Goal: Task Accomplishment & Management: Manage account settings

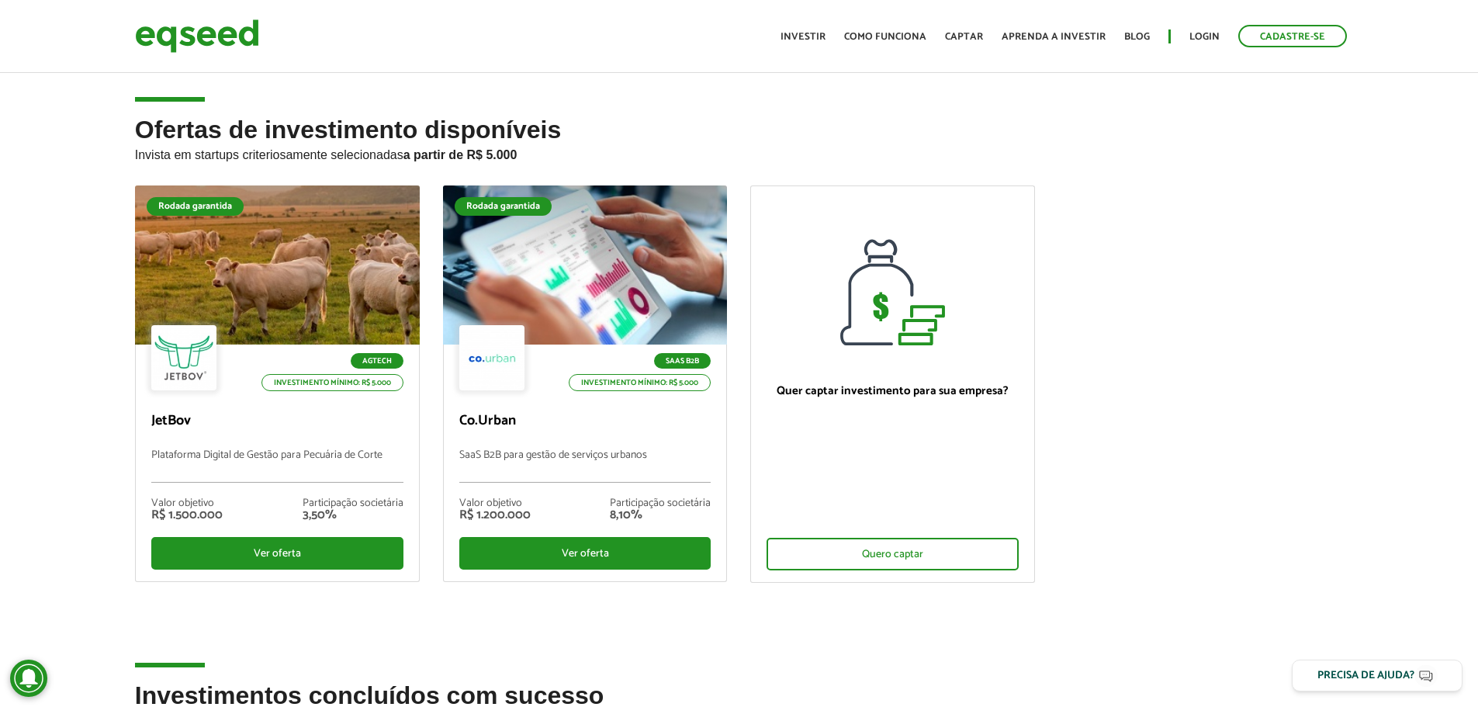
click at [1186, 36] on ul "Início Investir Como funciona Captar Aprenda a investir Blog Login Cadastre-se" at bounding box center [1064, 36] width 582 height 22
click at [1191, 36] on link "Login" at bounding box center [1204, 37] width 30 height 10
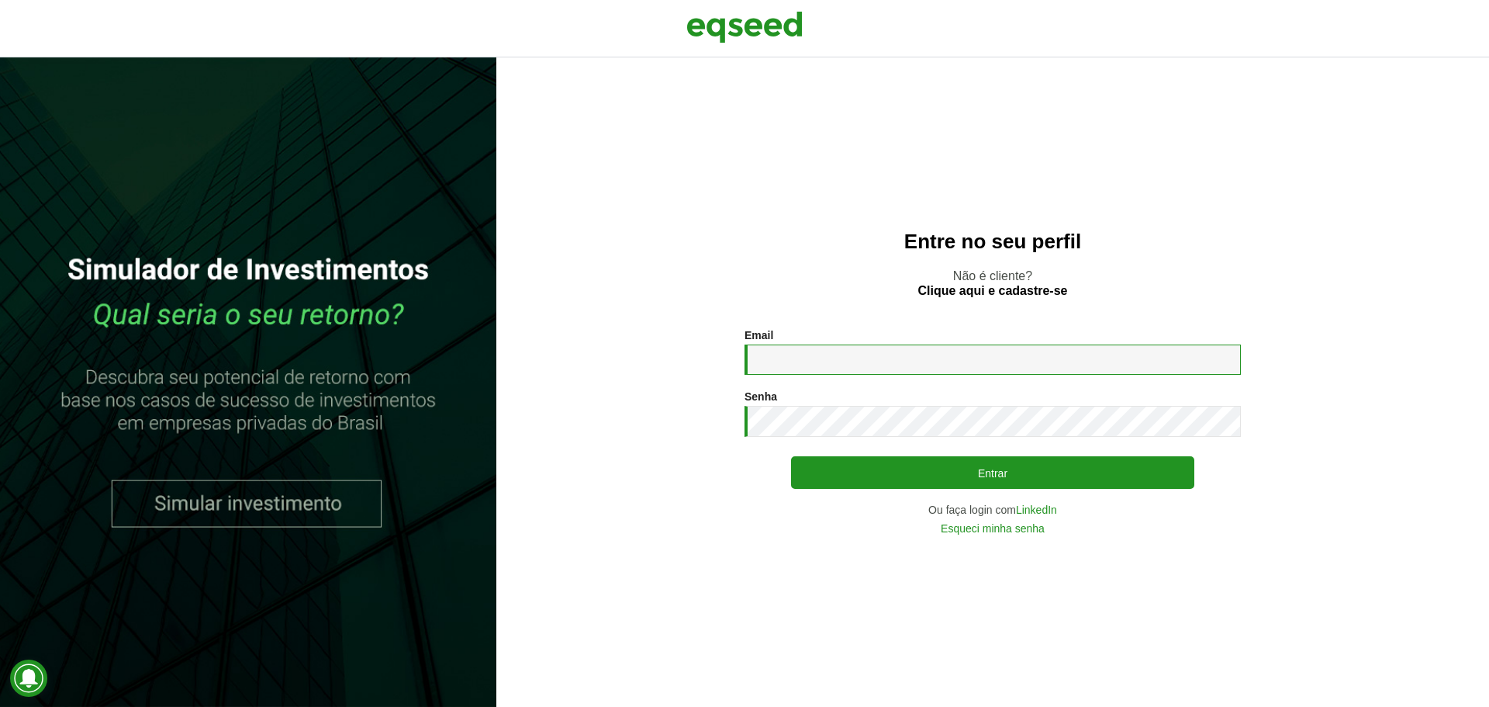
click at [1015, 368] on input "Email *" at bounding box center [993, 359] width 496 height 30
type input "**********"
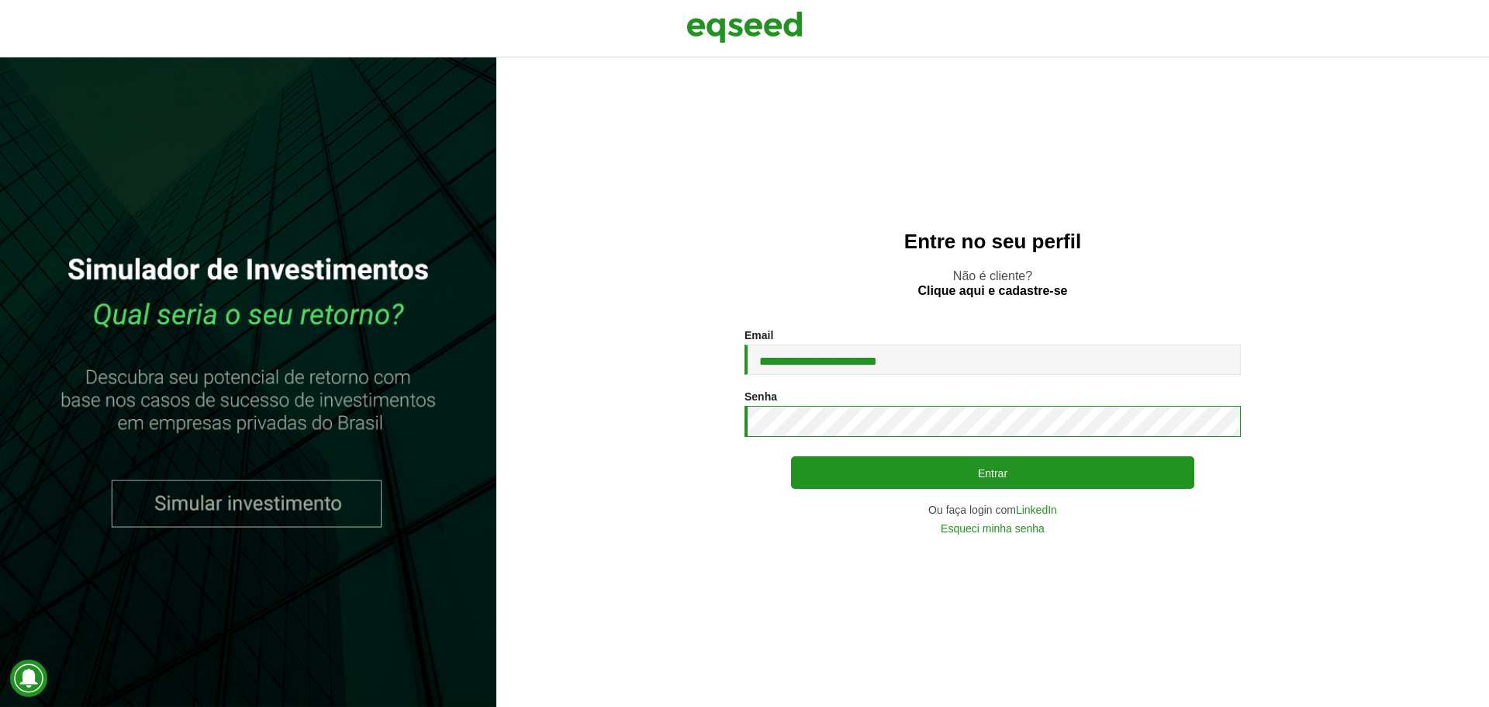
click at [791, 456] on button "Entrar" at bounding box center [992, 472] width 403 height 33
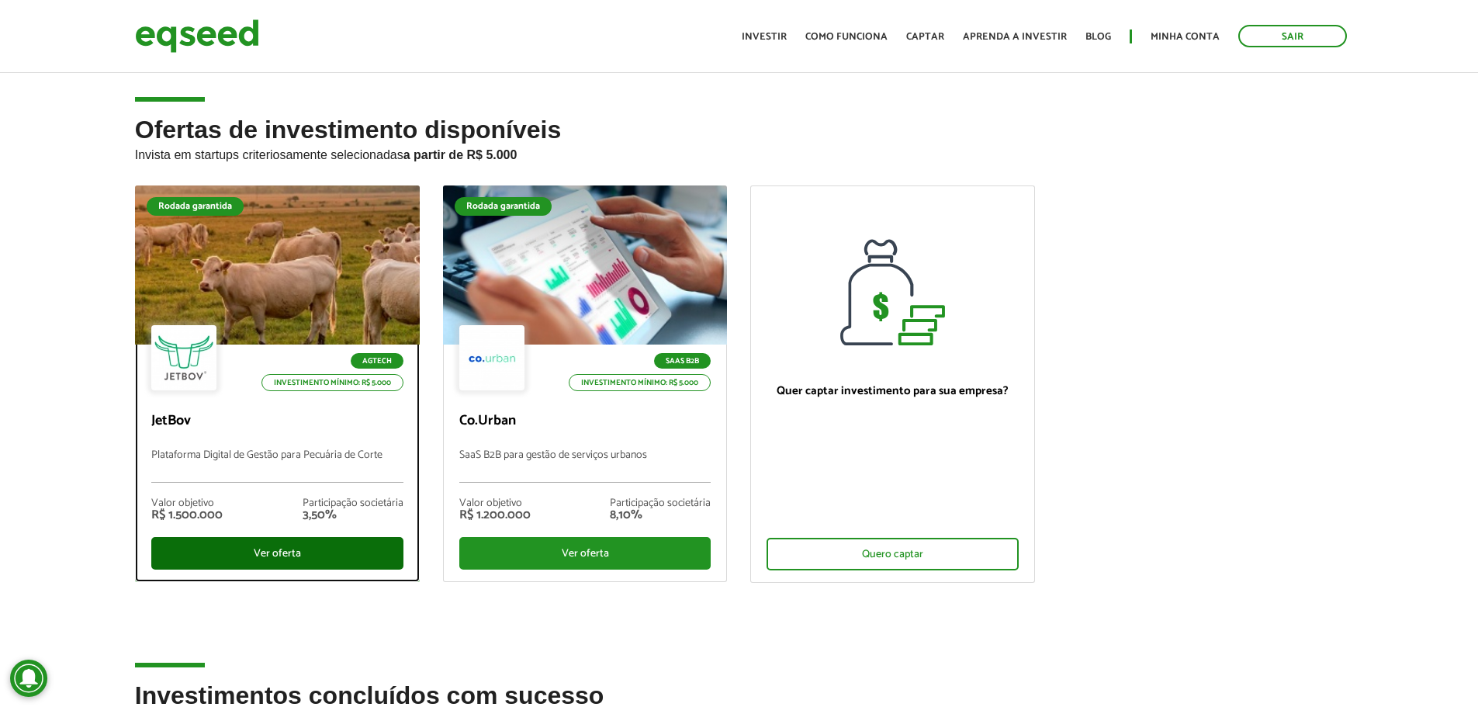
click at [357, 560] on div "Ver oferta" at bounding box center [277, 553] width 252 height 33
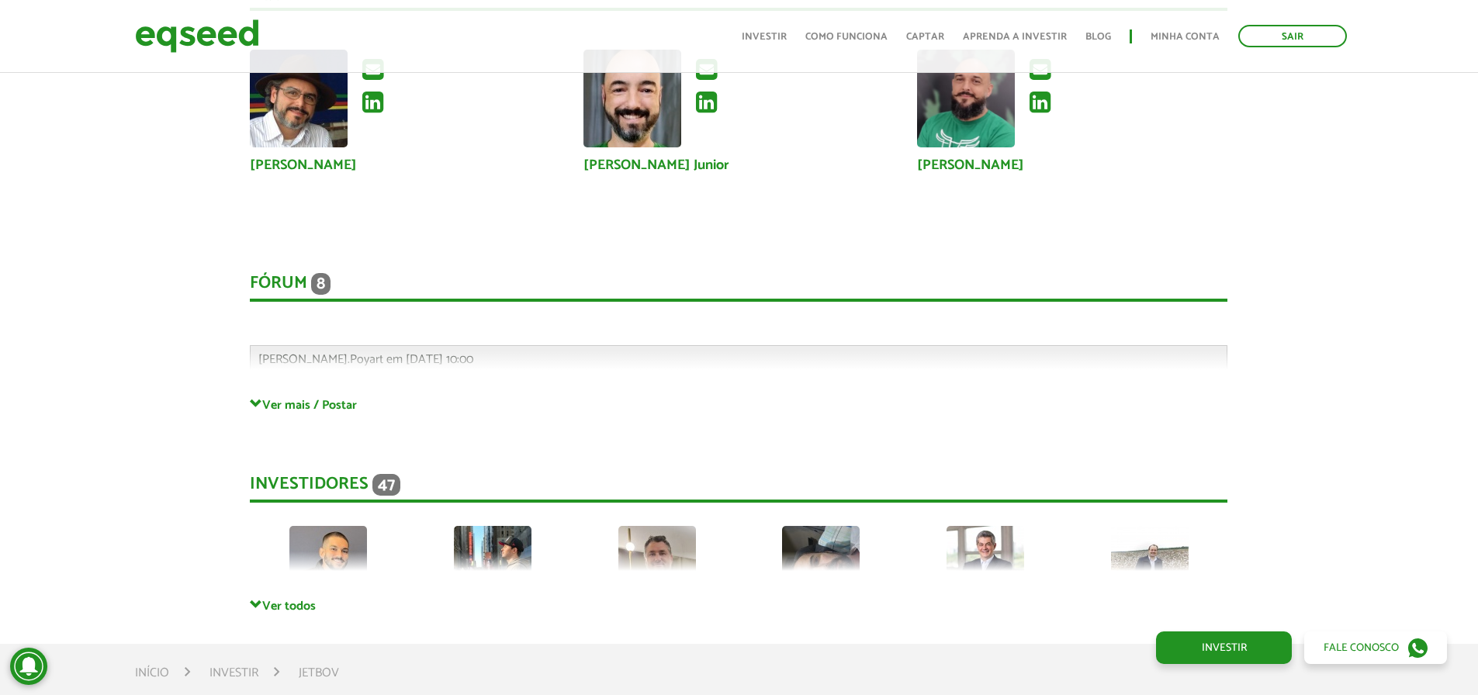
scroll to position [3990, 0]
click at [257, 599] on span at bounding box center [256, 604] width 12 height 12
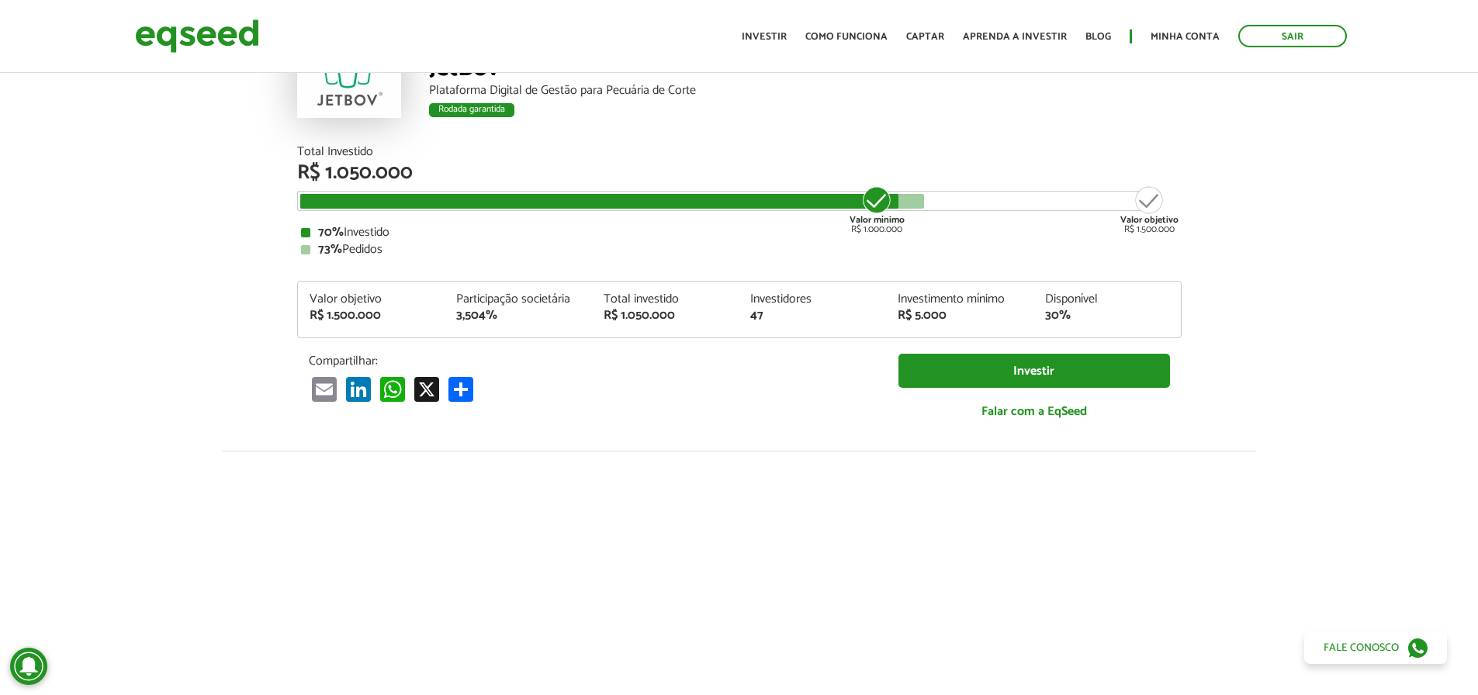
scroll to position [0, 0]
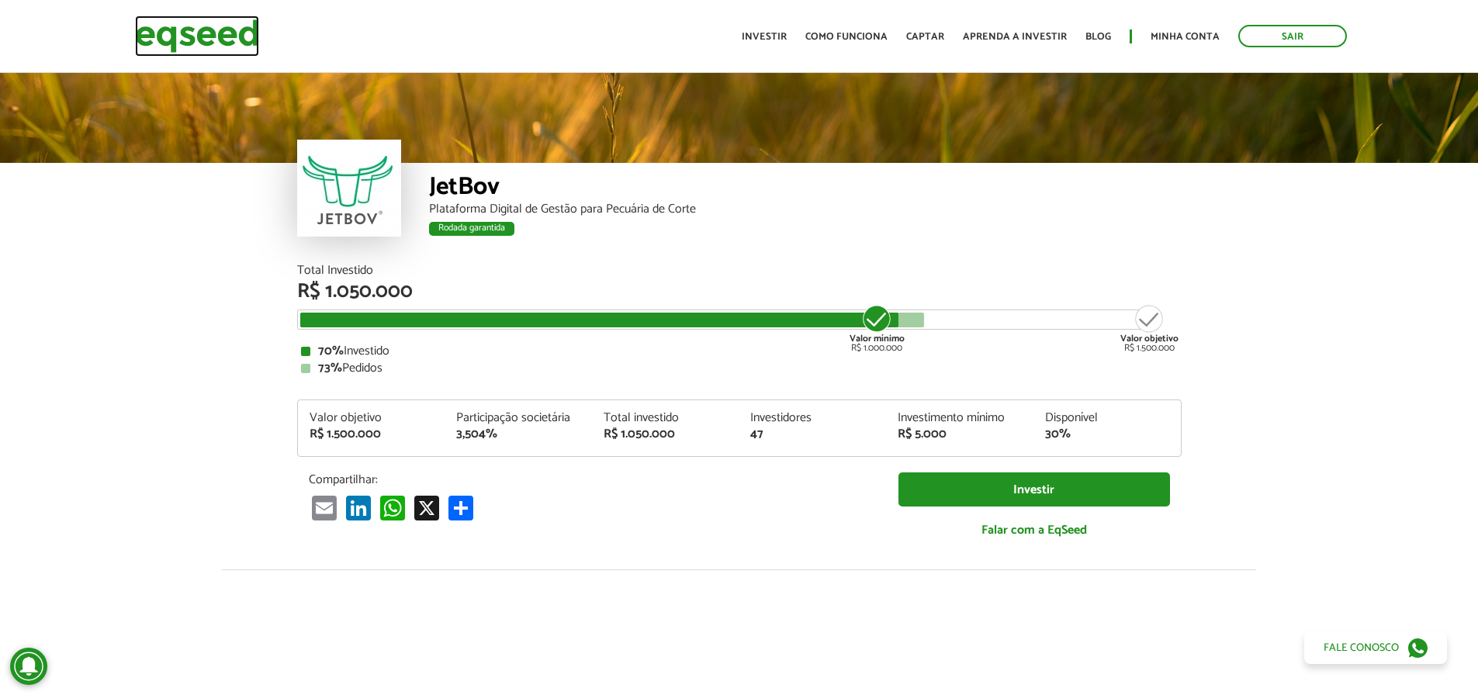
click at [195, 36] on img at bounding box center [197, 36] width 124 height 41
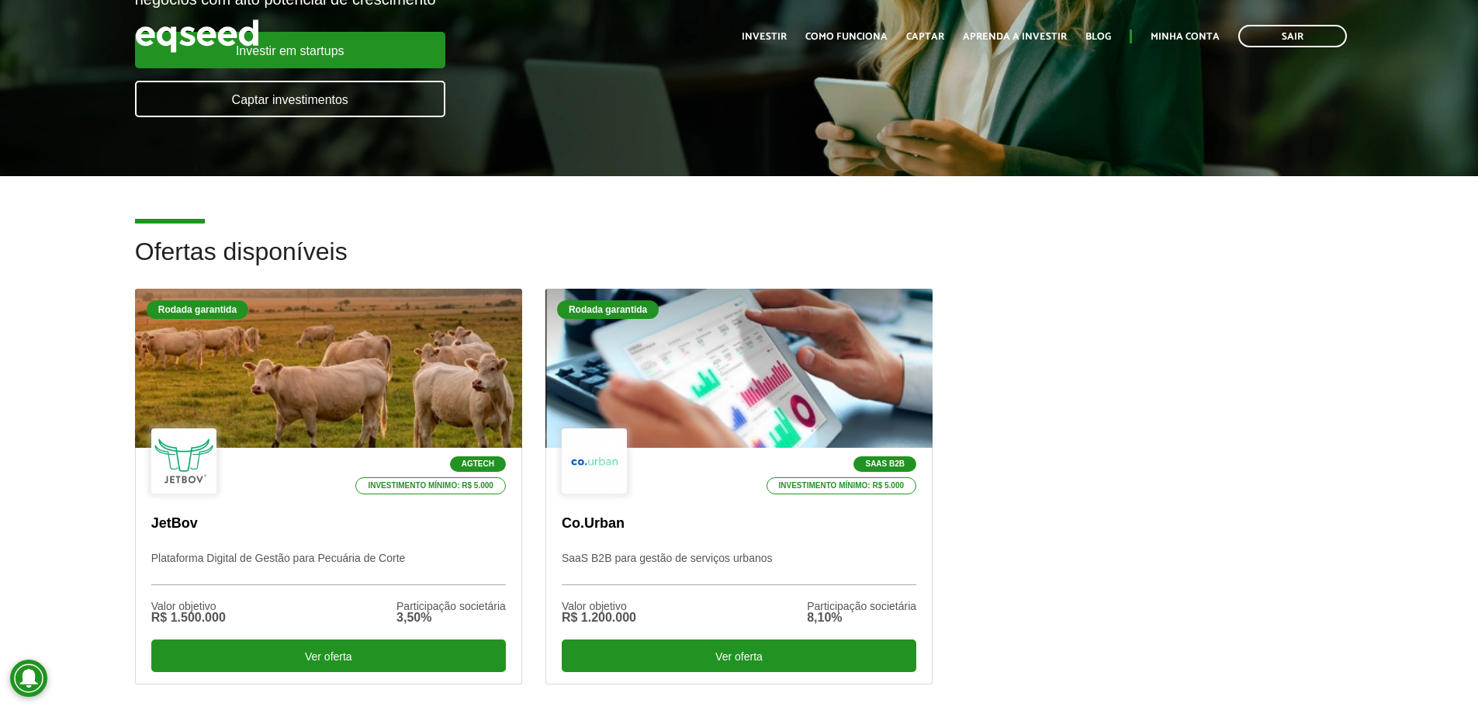
scroll to position [274, 0]
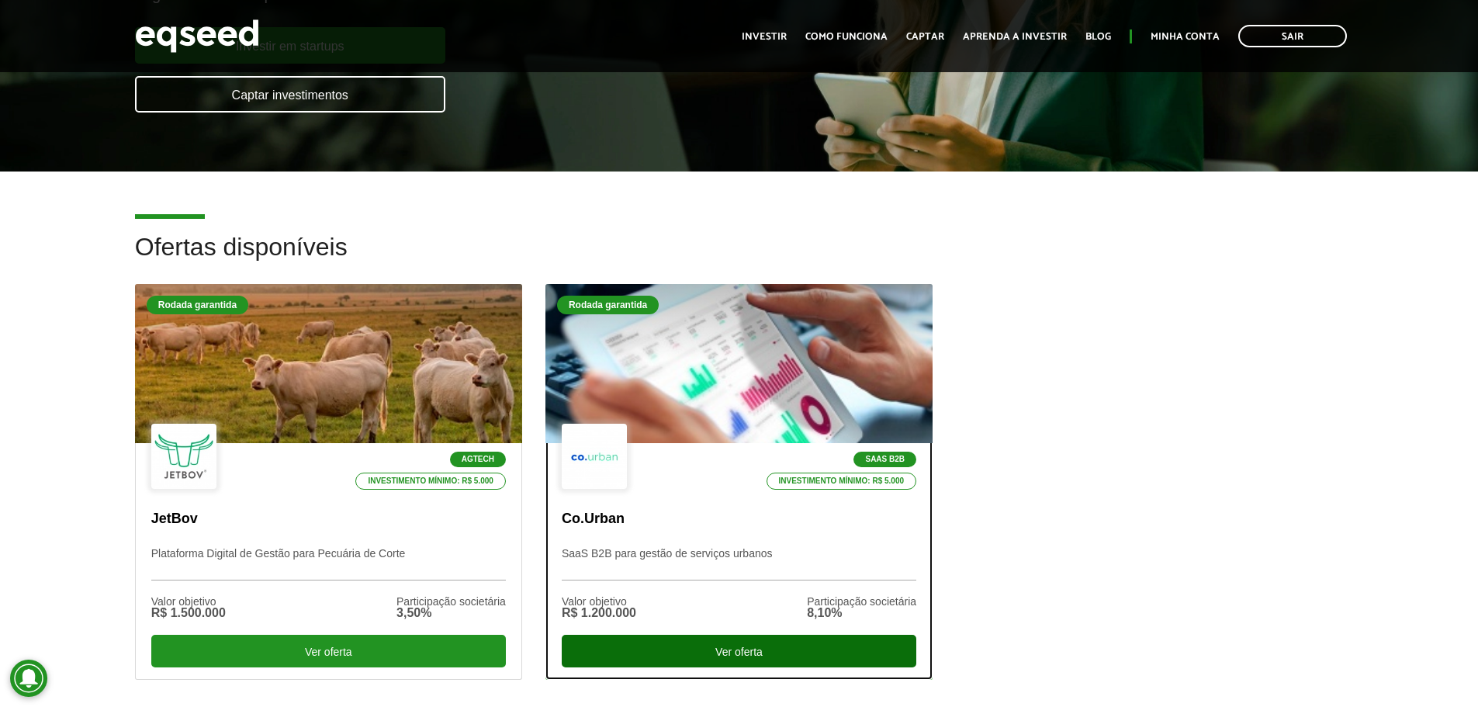
click at [662, 648] on div "Ver oferta" at bounding box center [739, 650] width 354 height 33
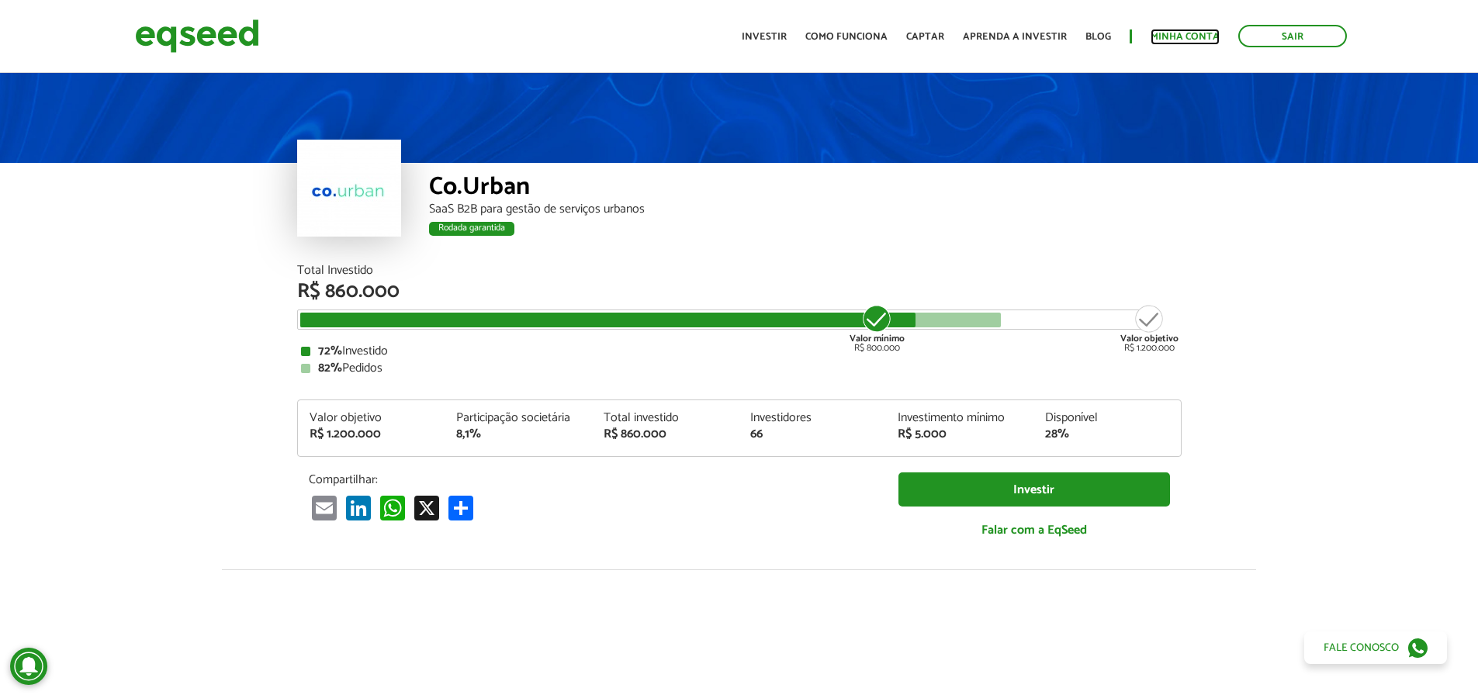
click at [1205, 39] on link "Minha conta" at bounding box center [1184, 37] width 69 height 10
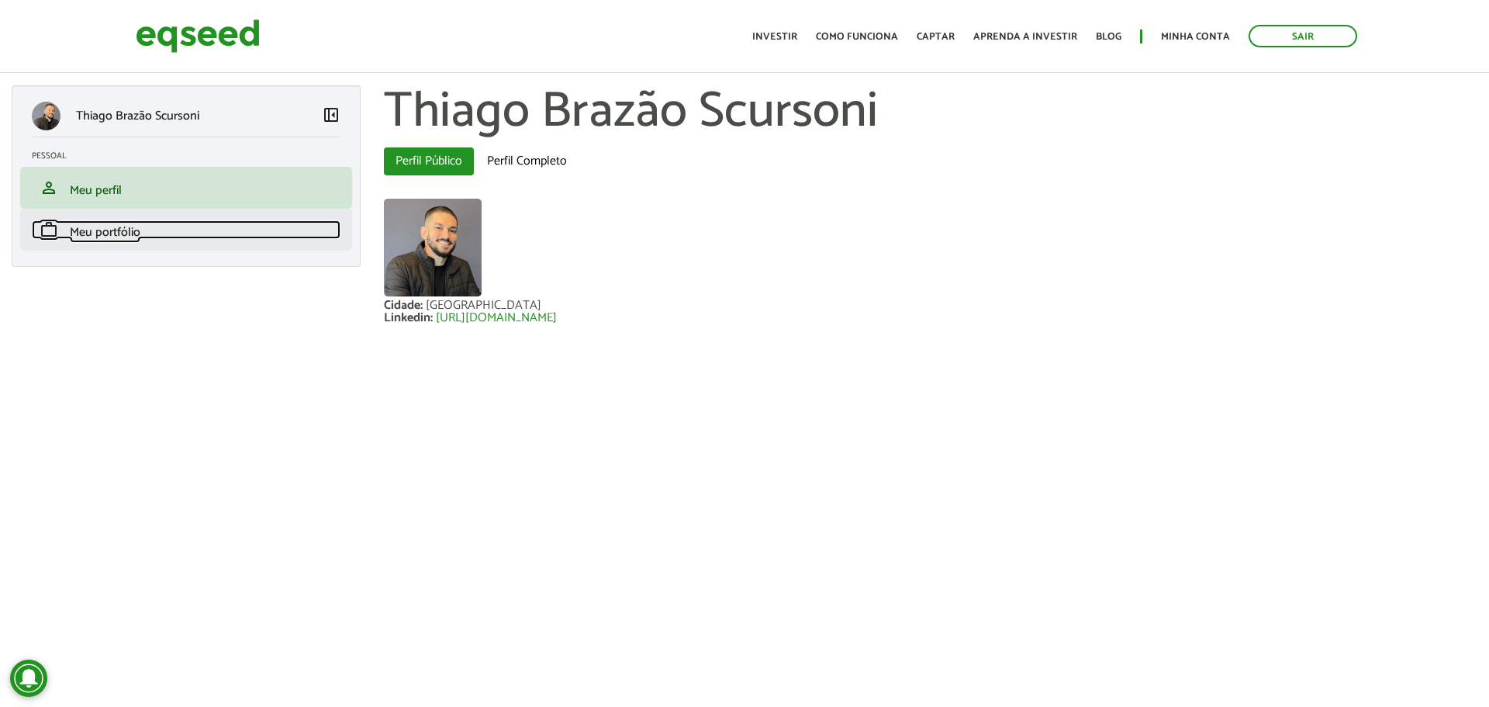
click at [73, 220] on link "work Meu portfólio" at bounding box center [186, 229] width 309 height 19
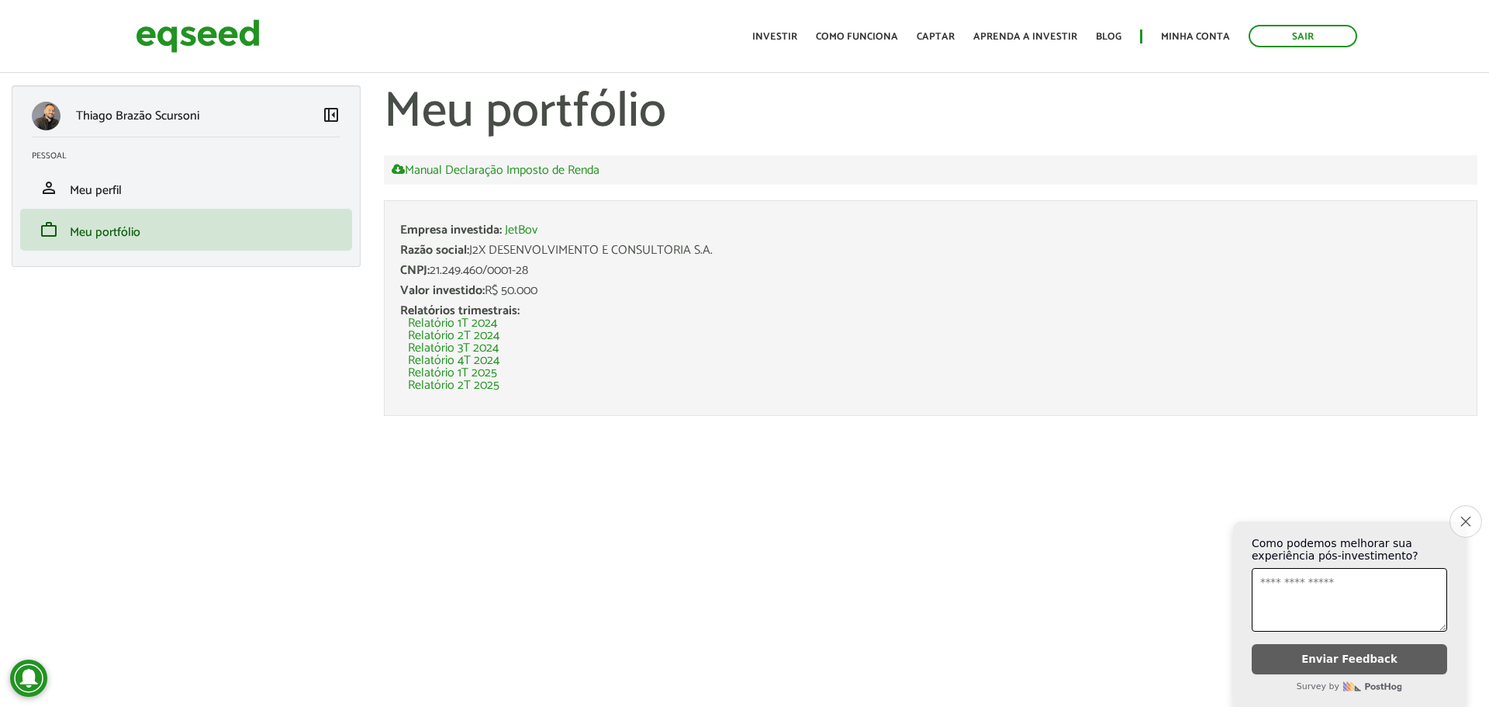
click at [1465, 517] on icon "Close survey" at bounding box center [1466, 521] width 10 height 10
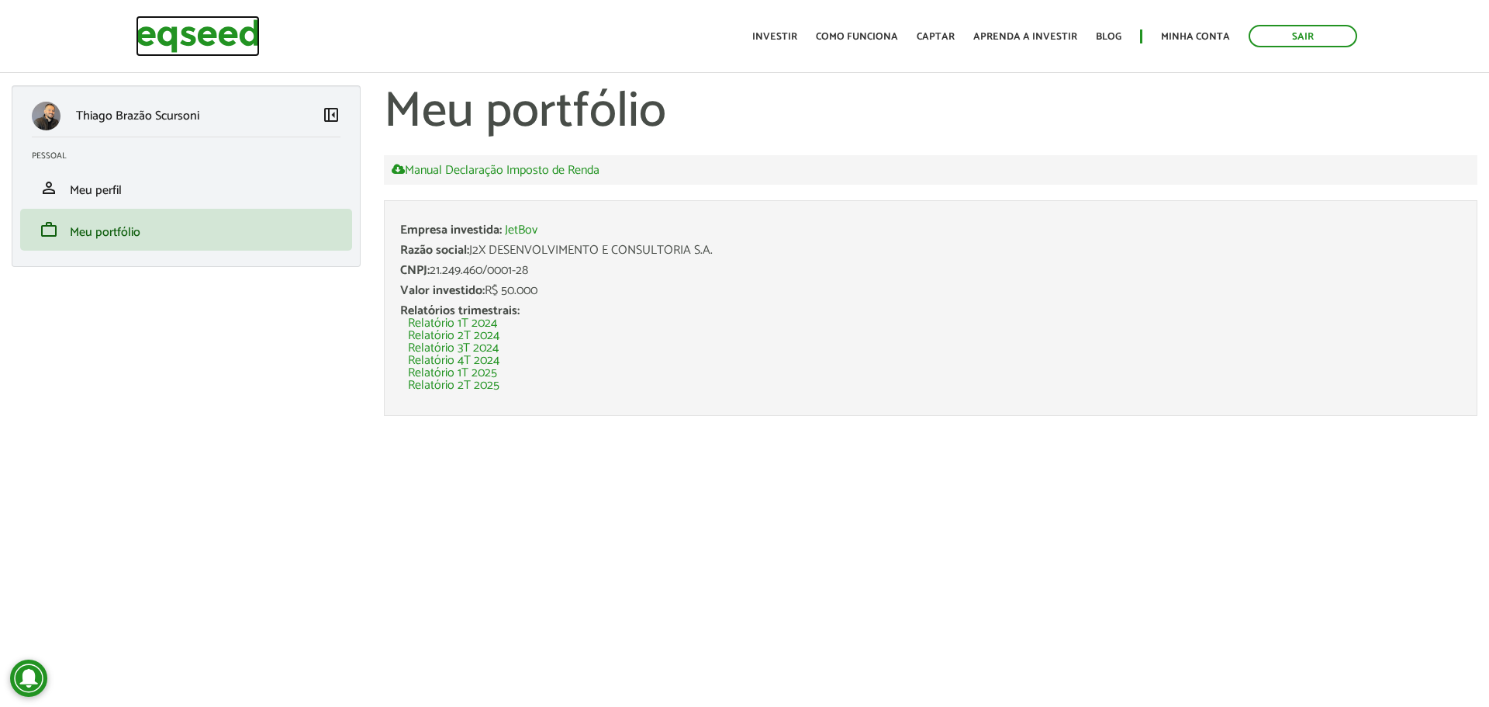
click at [216, 28] on img at bounding box center [198, 36] width 124 height 41
